Goal: Ask a question

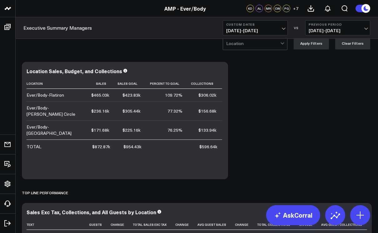
click at [283, 30] on span "[DATE] - [DATE]" at bounding box center [255, 30] width 58 height 5
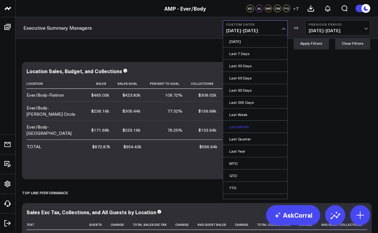
click at [247, 126] on link "Last Month" at bounding box center [255, 127] width 64 height 12
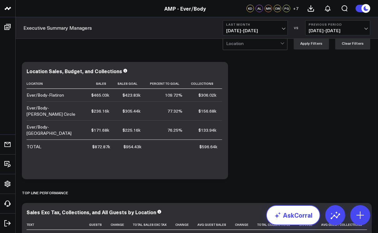
click at [303, 215] on link "AskCorral" at bounding box center [293, 215] width 54 height 20
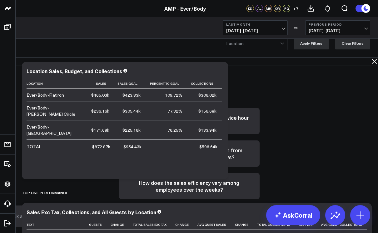
click at [255, 221] on textarea at bounding box center [184, 215] width 350 height 11
type textarea "filler sales for [PERSON_NAME] circle"
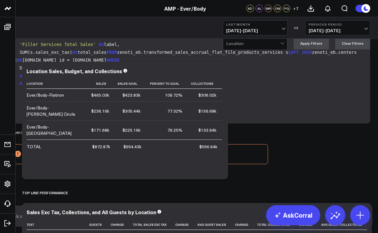
scroll to position [130, 0]
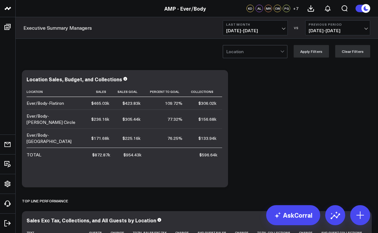
click at [283, 52] on div at bounding box center [282, 51] width 5 height 12
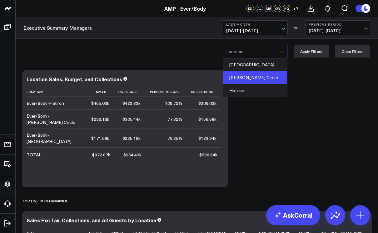
click at [273, 78] on div "[PERSON_NAME] Circle" at bounding box center [255, 77] width 64 height 13
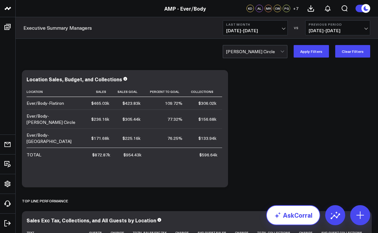
click at [291, 211] on link "AskCorral" at bounding box center [293, 215] width 54 height 20
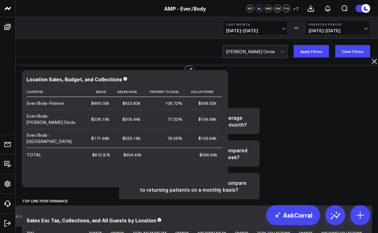
click at [279, 220] on textarea at bounding box center [184, 215] width 350 height 11
click at [227, 216] on textarea at bounding box center [184, 215] width 350 height 11
type textarea "filler sales for [PERSON_NAME] circle"
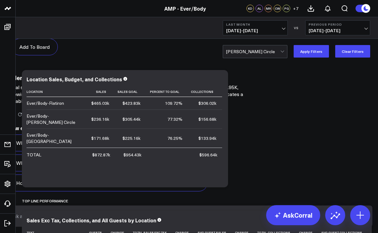
scroll to position [649, 0]
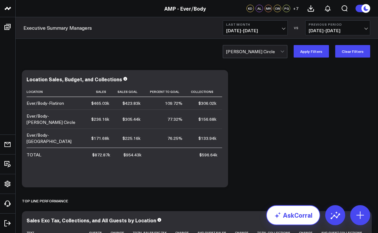
click at [288, 217] on link "AskCorral" at bounding box center [293, 215] width 54 height 20
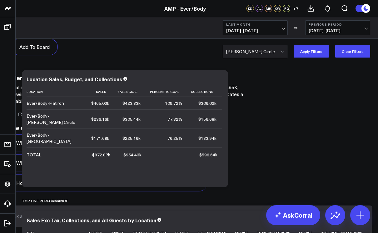
click at [255, 221] on textarea at bounding box center [184, 215] width 350 height 11
type textarea "retail sales for logan cirlce"
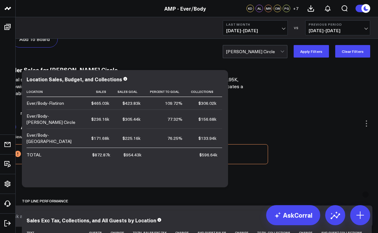
scroll to position [518, 0]
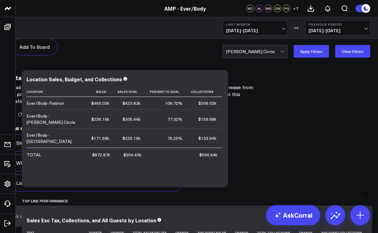
click at [221, 220] on textarea at bounding box center [184, 215] width 350 height 11
type textarea "FIller sales per provider"
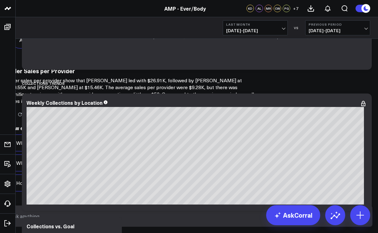
scroll to position [264, 0]
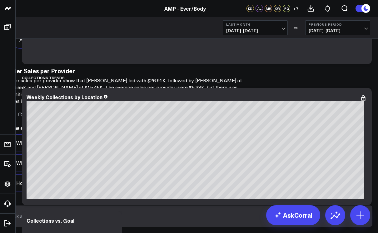
click at [223, 220] on textarea at bounding box center [184, 215] width 350 height 11
type textarea "retail sales per provider for logan circle"
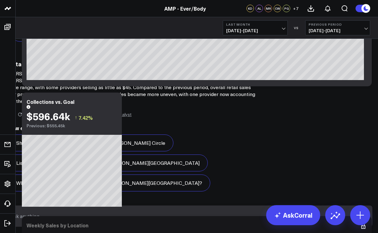
scroll to position [491, 0]
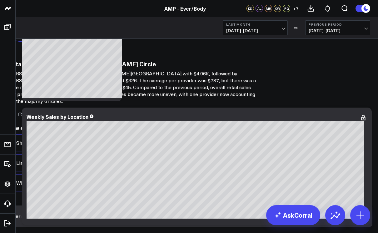
type textarea "filler sales per provider for logan circl e"
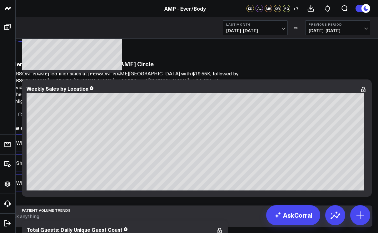
scroll to position [518, 0]
